Goal: Task Accomplishment & Management: Manage account settings

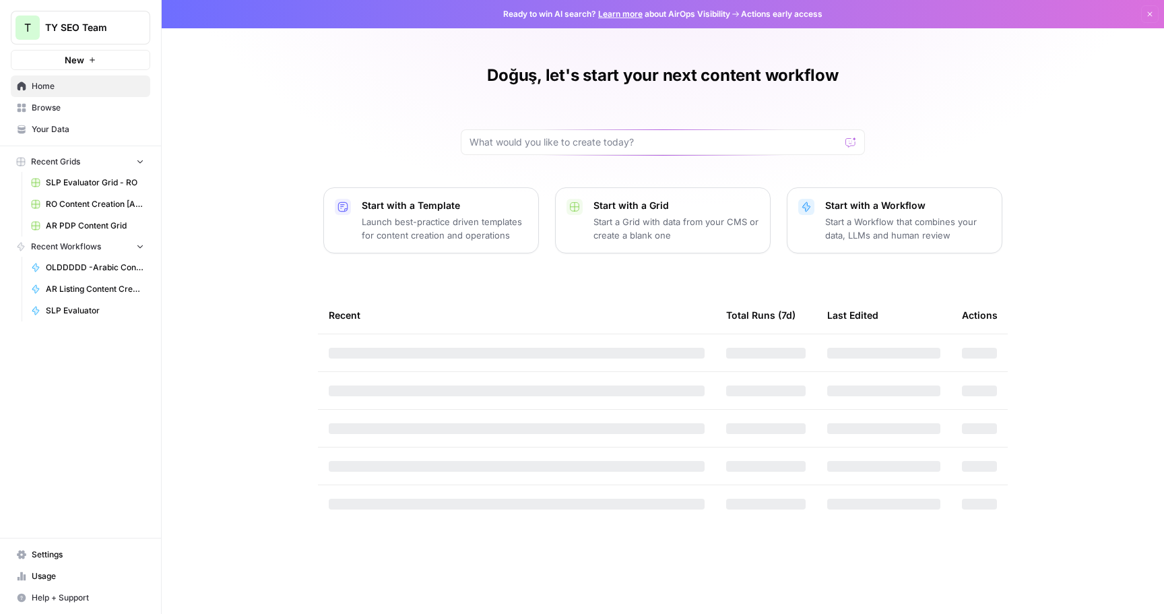
click at [55, 559] on span "Settings" at bounding box center [88, 554] width 113 height 12
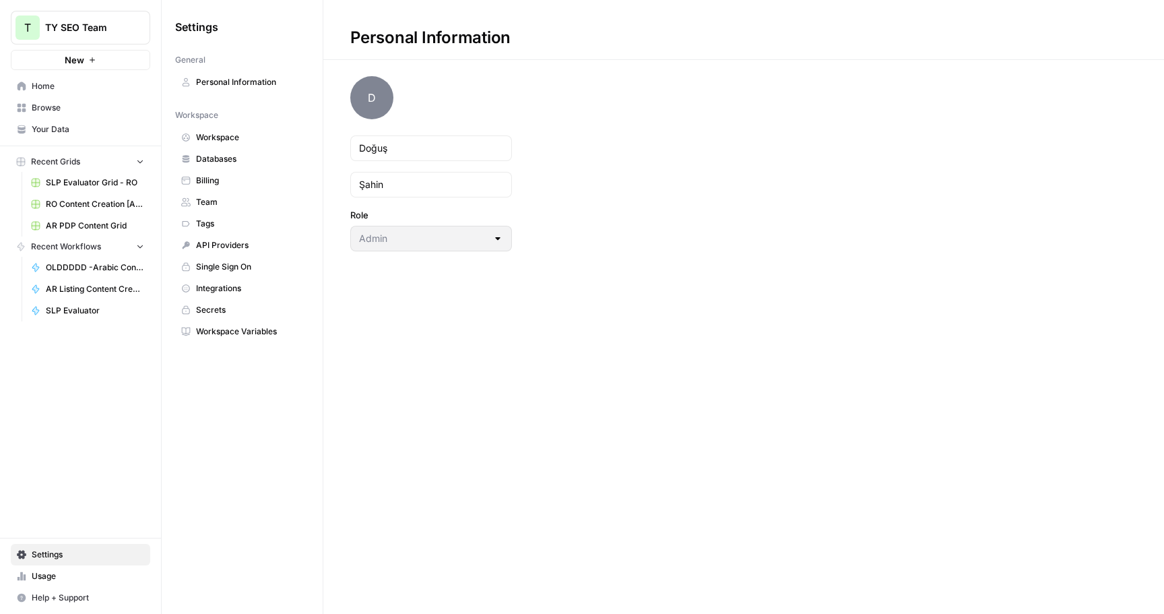
click at [253, 141] on span "Workspace" at bounding box center [249, 137] width 107 height 12
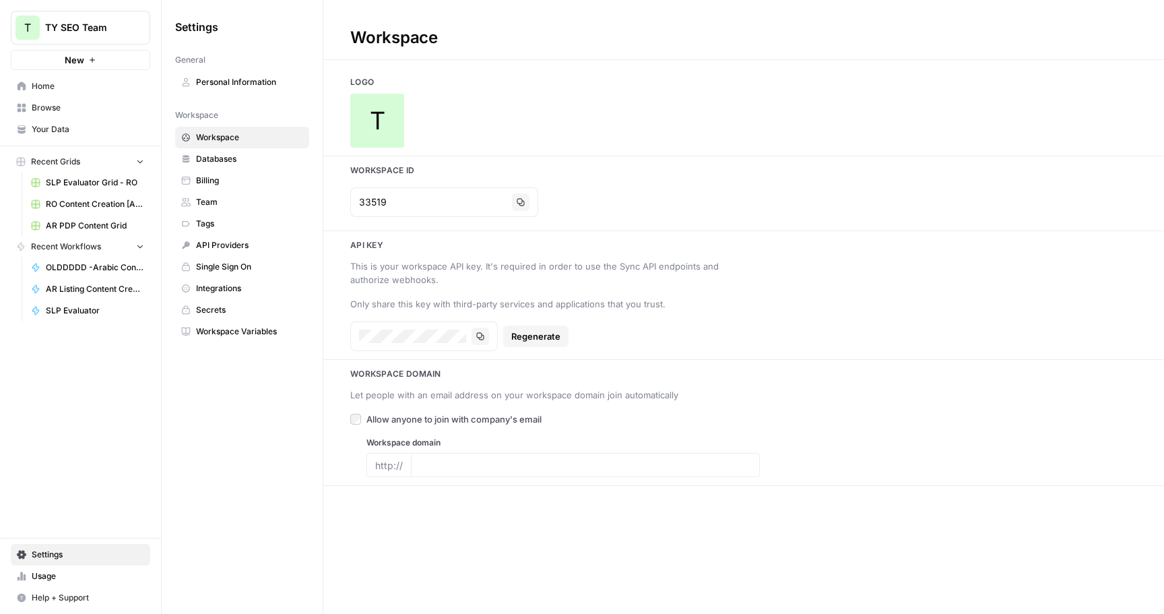
click at [97, 31] on span "TY SEO Team" at bounding box center [86, 27] width 82 height 13
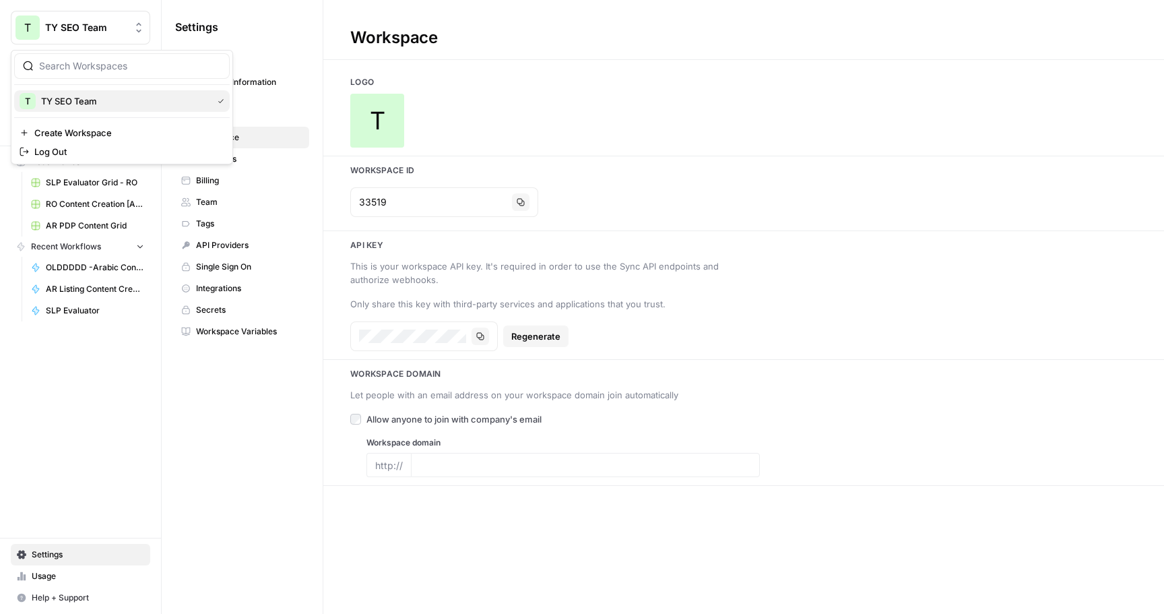
click at [97, 96] on span "TY SEO Team" at bounding box center [124, 100] width 166 height 13
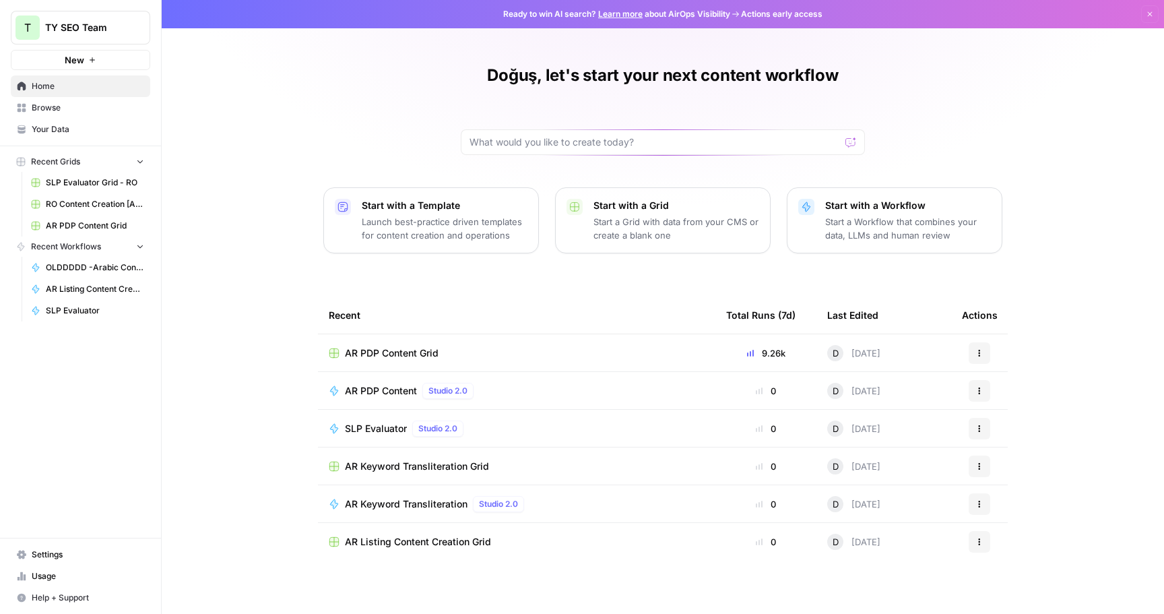
click at [80, 553] on span "Settings" at bounding box center [88, 554] width 113 height 12
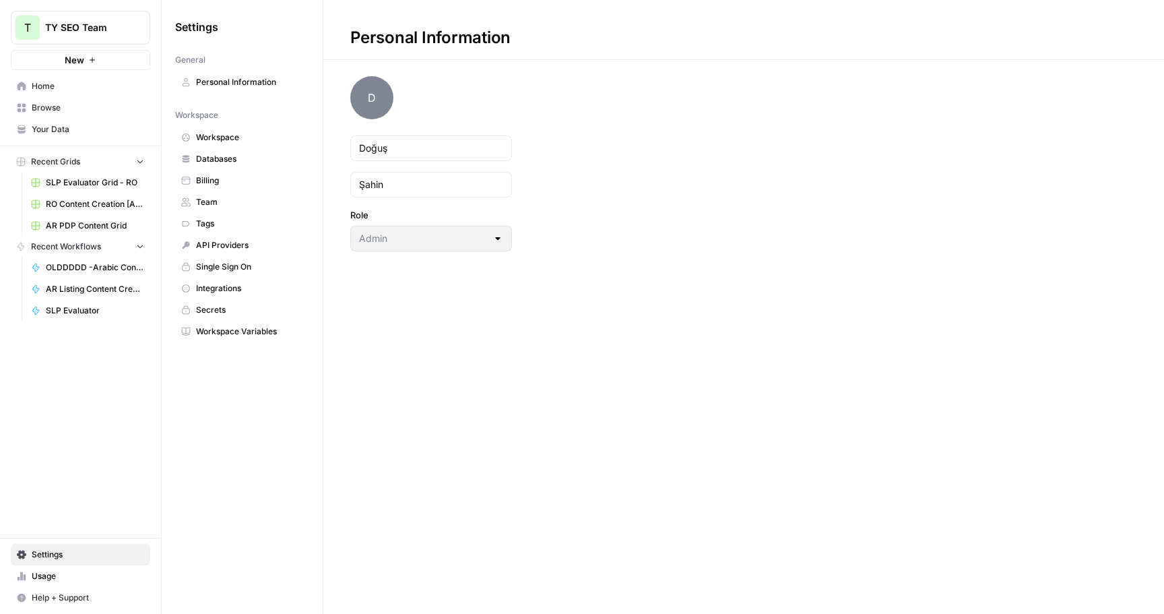
click at [213, 209] on link "Team" at bounding box center [242, 202] width 134 height 22
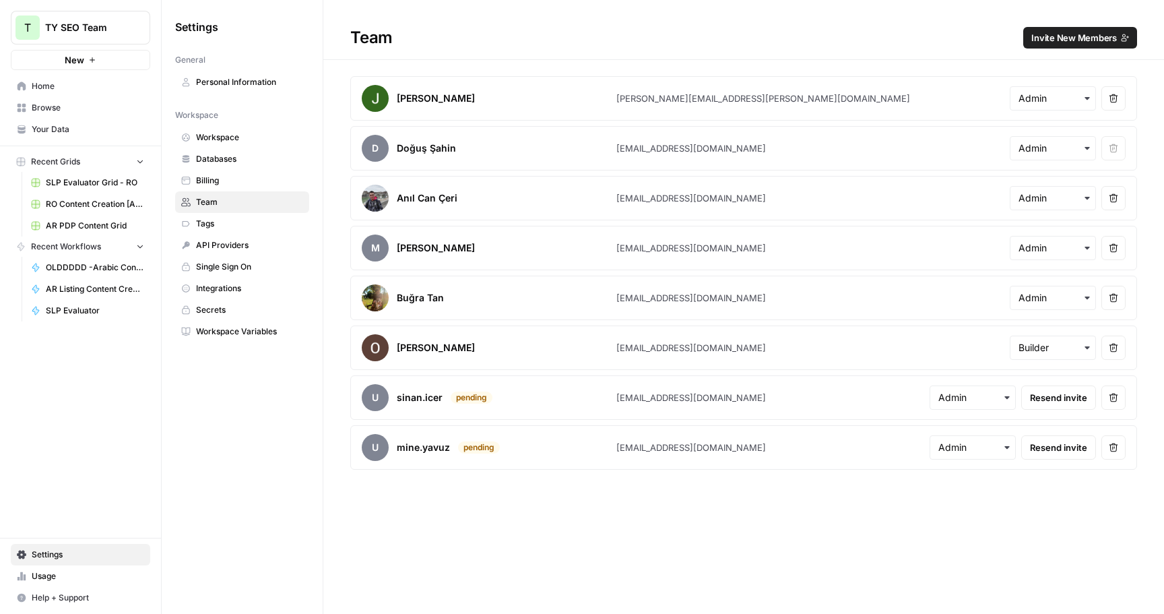
click at [1052, 47] on button "Invite New Members" at bounding box center [1080, 38] width 114 height 22
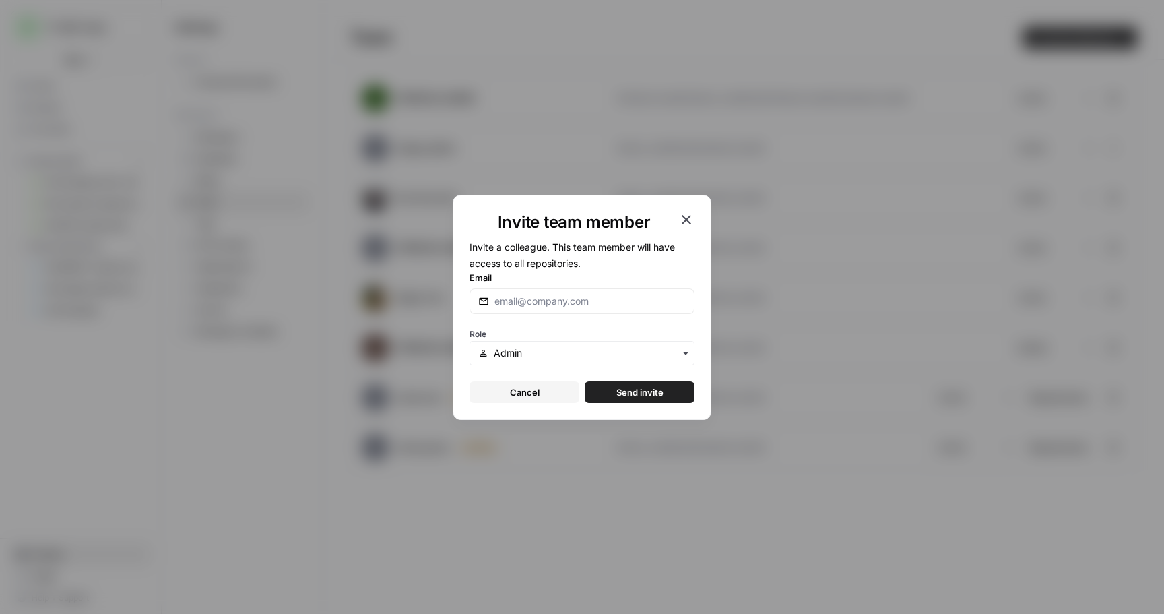
click at [544, 308] on div at bounding box center [582, 301] width 225 height 26
paste input "[PERSON_NAME][EMAIL_ADDRESS][DOMAIN_NAME]"
type input "[PERSON_NAME][EMAIL_ADDRESS][DOMAIN_NAME]"
click at [559, 336] on div "Role" at bounding box center [582, 345] width 225 height 40
click at [567, 354] on input "text" at bounding box center [590, 352] width 192 height 13
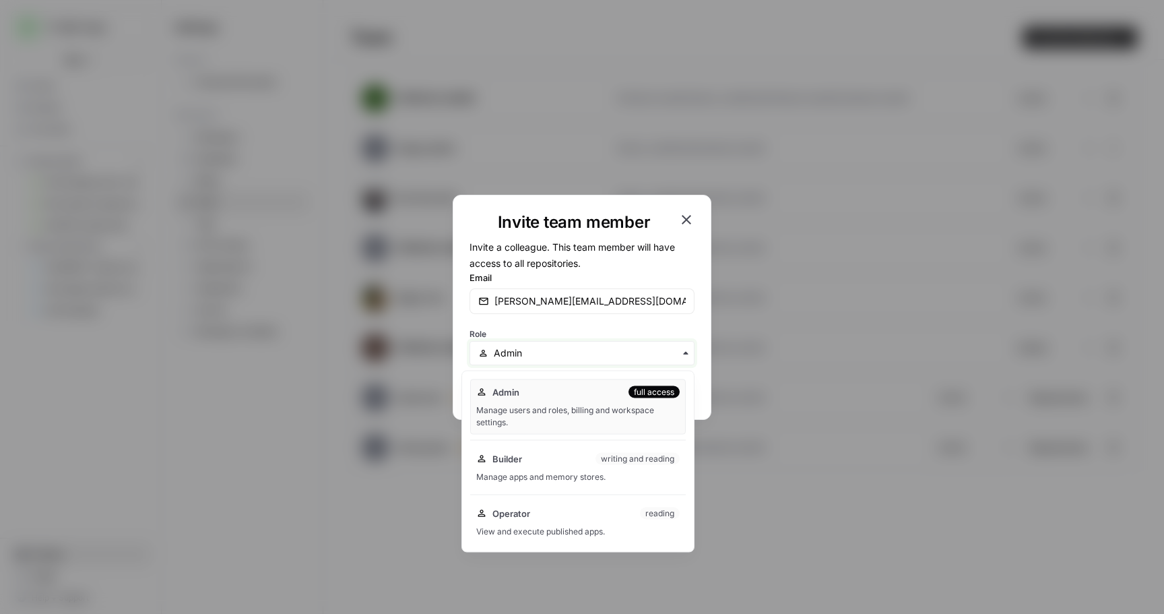
click at [573, 352] on input "text" at bounding box center [590, 352] width 192 height 13
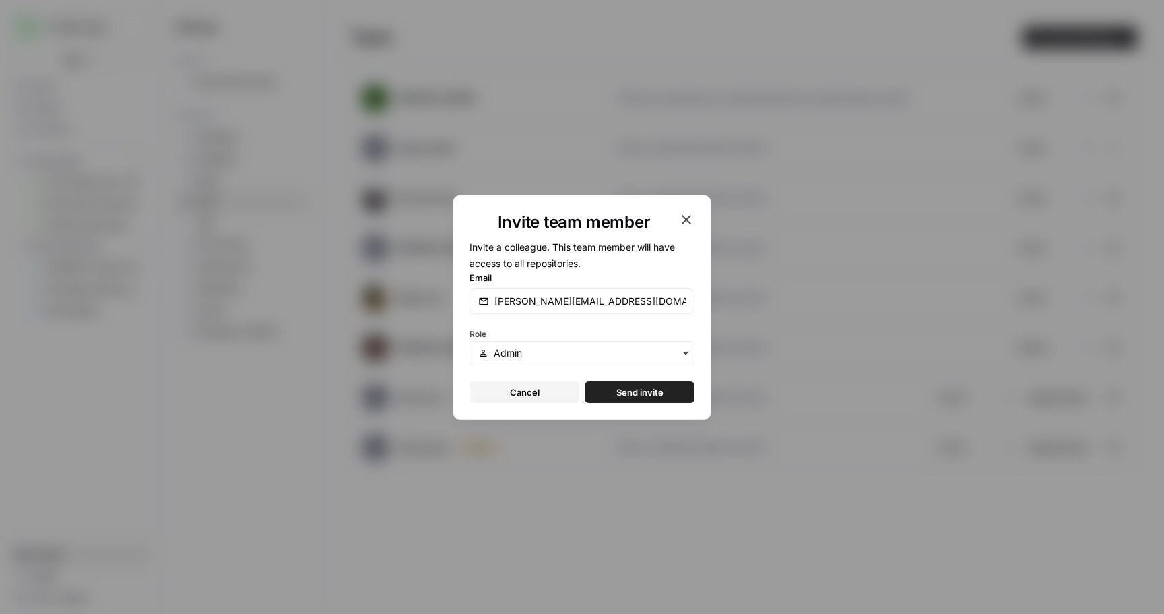
click at [637, 391] on span "Send invite" at bounding box center [639, 391] width 47 height 13
